Goal: Transaction & Acquisition: Purchase product/service

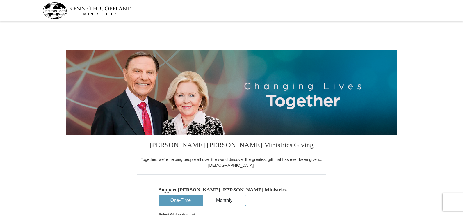
select select "CO"
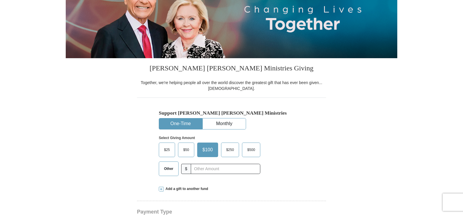
scroll to position [87, 0]
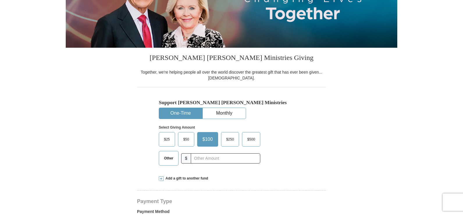
click at [183, 139] on span "$50" at bounding box center [186, 139] width 12 height 9
click at [0, 0] on input "$50" at bounding box center [0, 0] width 0 height 0
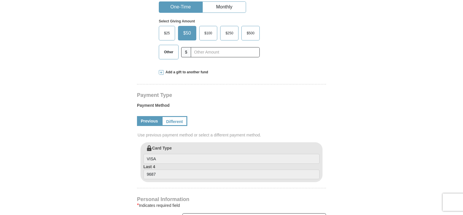
scroll to position [204, 0]
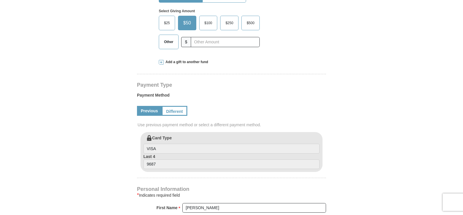
click at [145, 110] on link "Previous" at bounding box center [149, 111] width 25 height 10
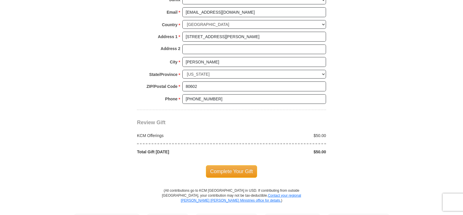
scroll to position [465, 0]
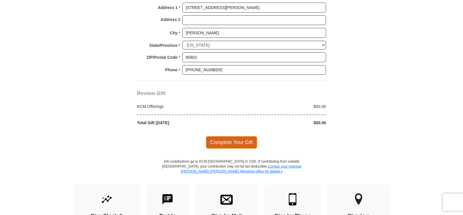
click at [230, 141] on span "Complete Your Gift" at bounding box center [231, 142] width 51 height 12
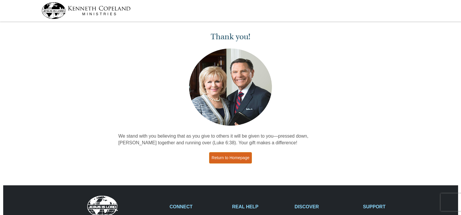
click at [235, 156] on link "Return to Homepage" at bounding box center [230, 157] width 43 height 11
